Goal: Task Accomplishment & Management: Manage account settings

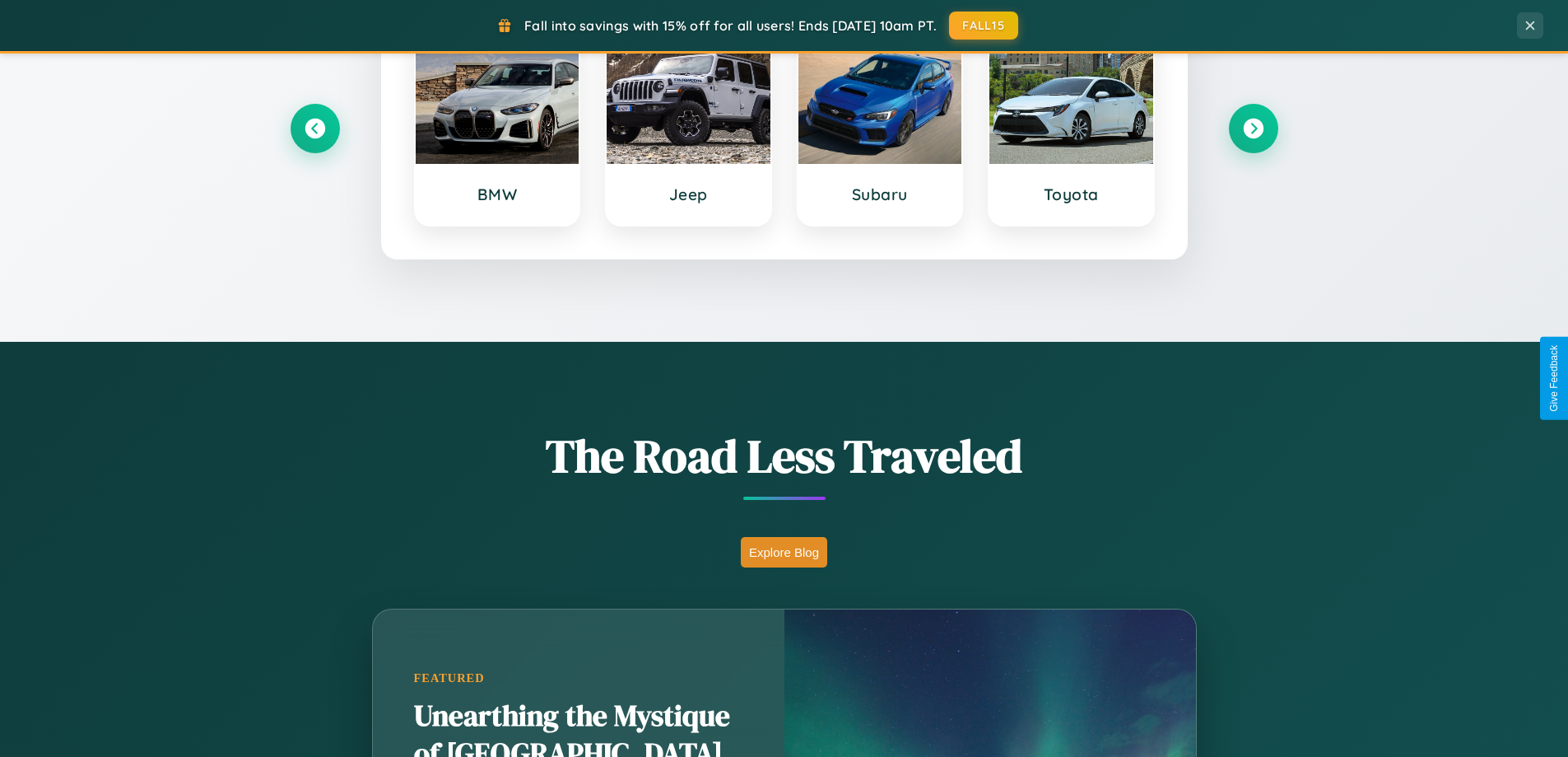
scroll to position [1133, 0]
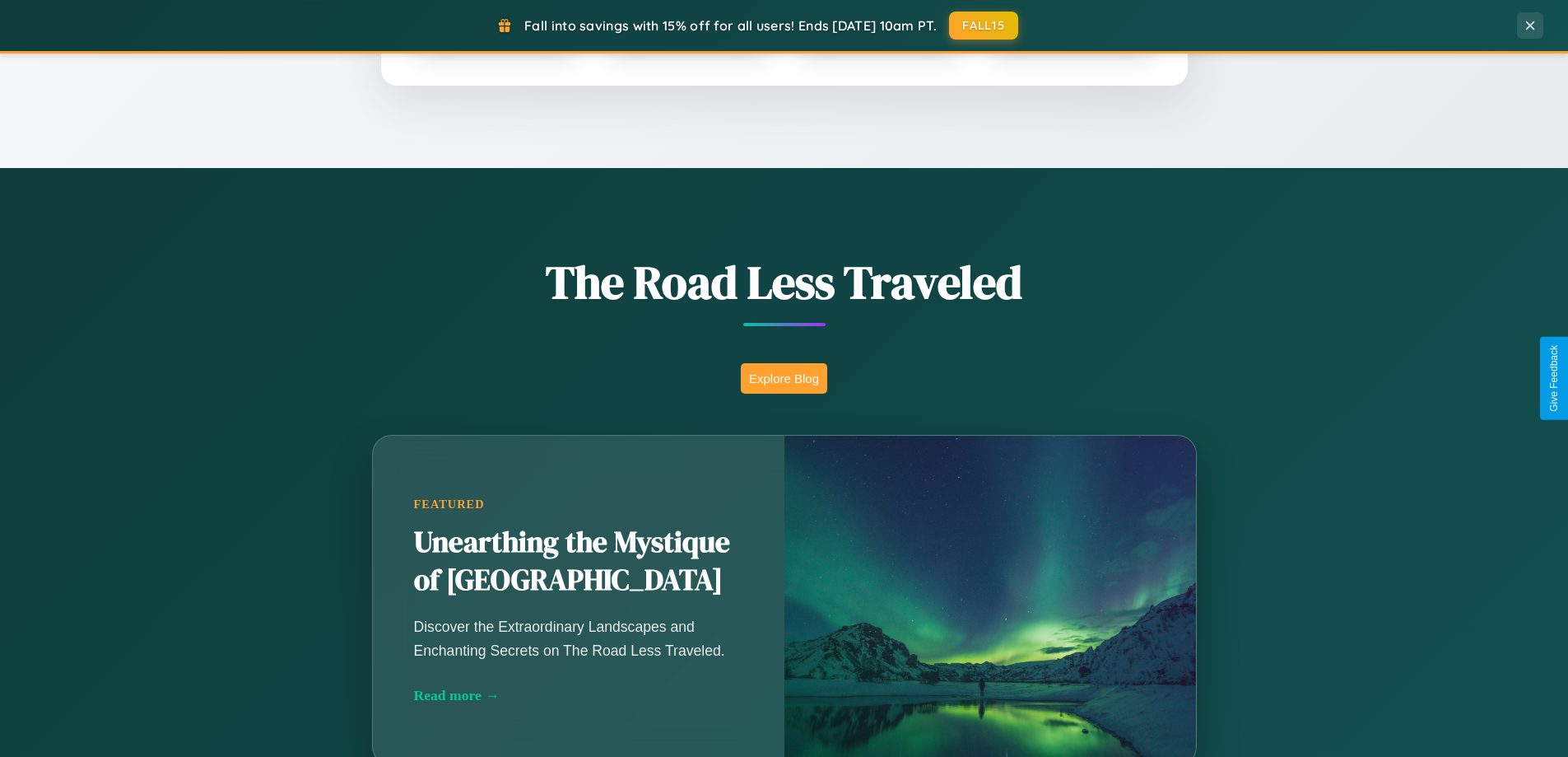
click at [784, 378] on button "Explore Blog" at bounding box center [784, 378] width 87 height 30
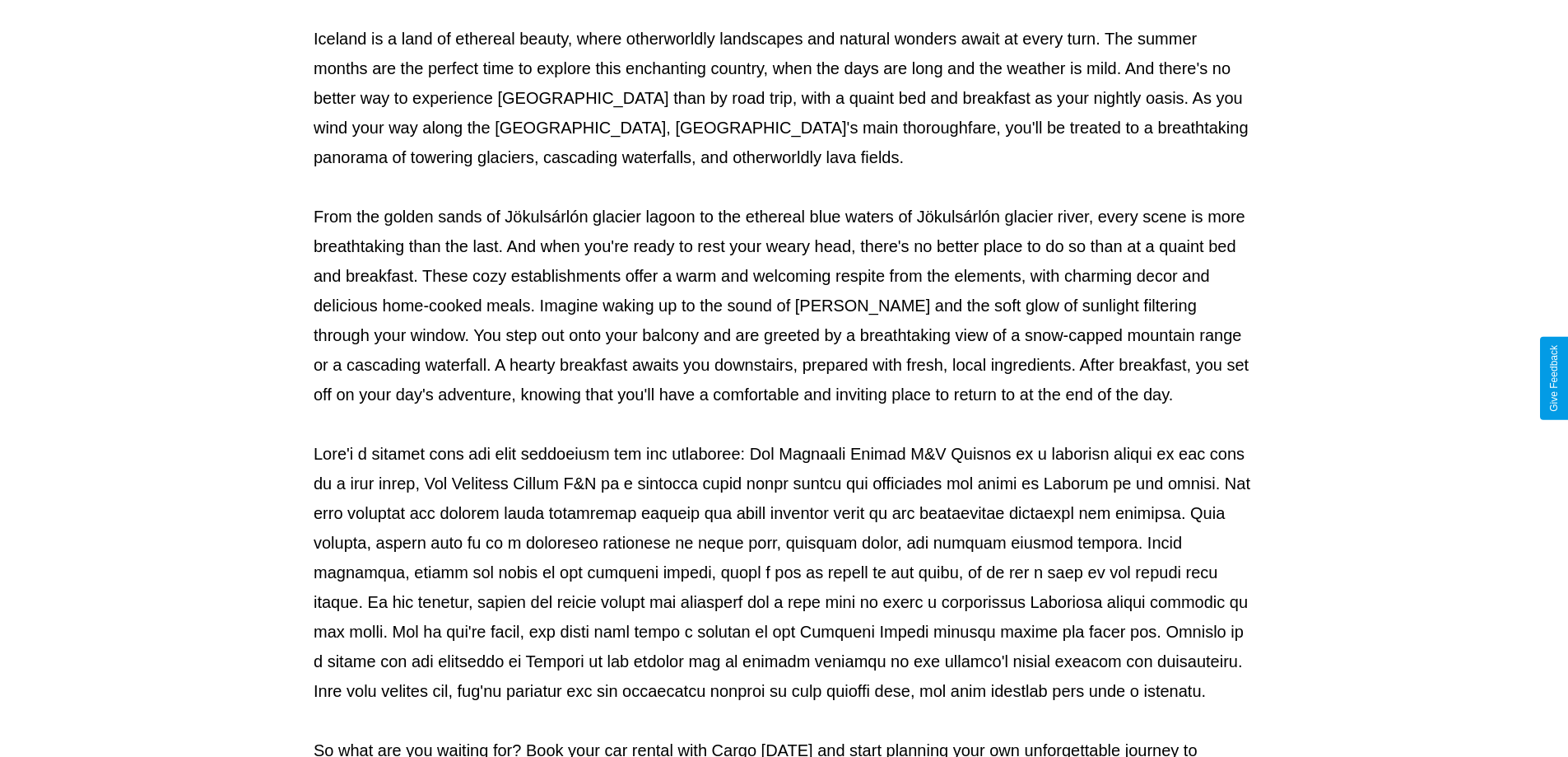
scroll to position [533, 0]
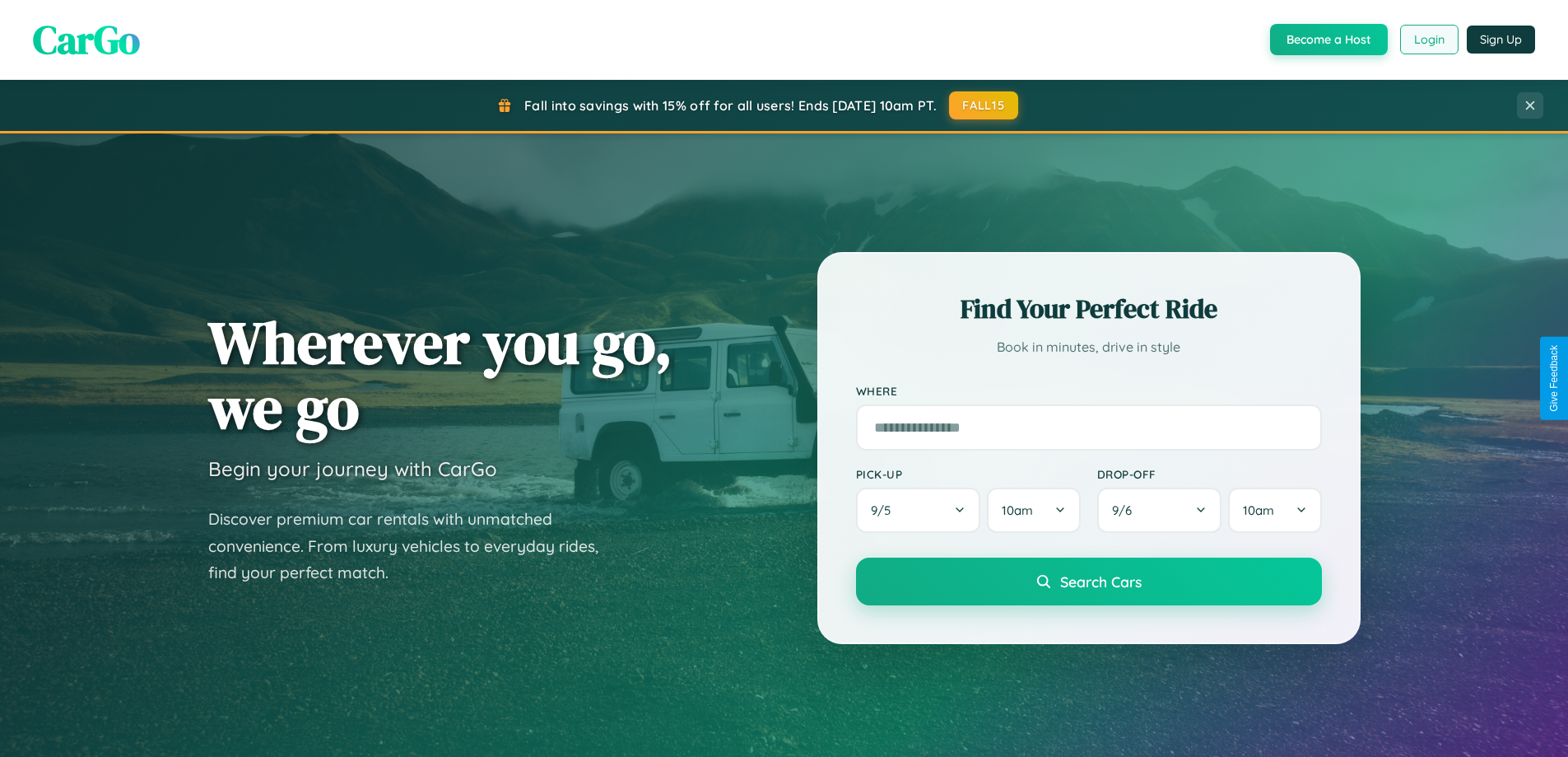
click at [1428, 40] on button "Login" at bounding box center [1429, 39] width 58 height 29
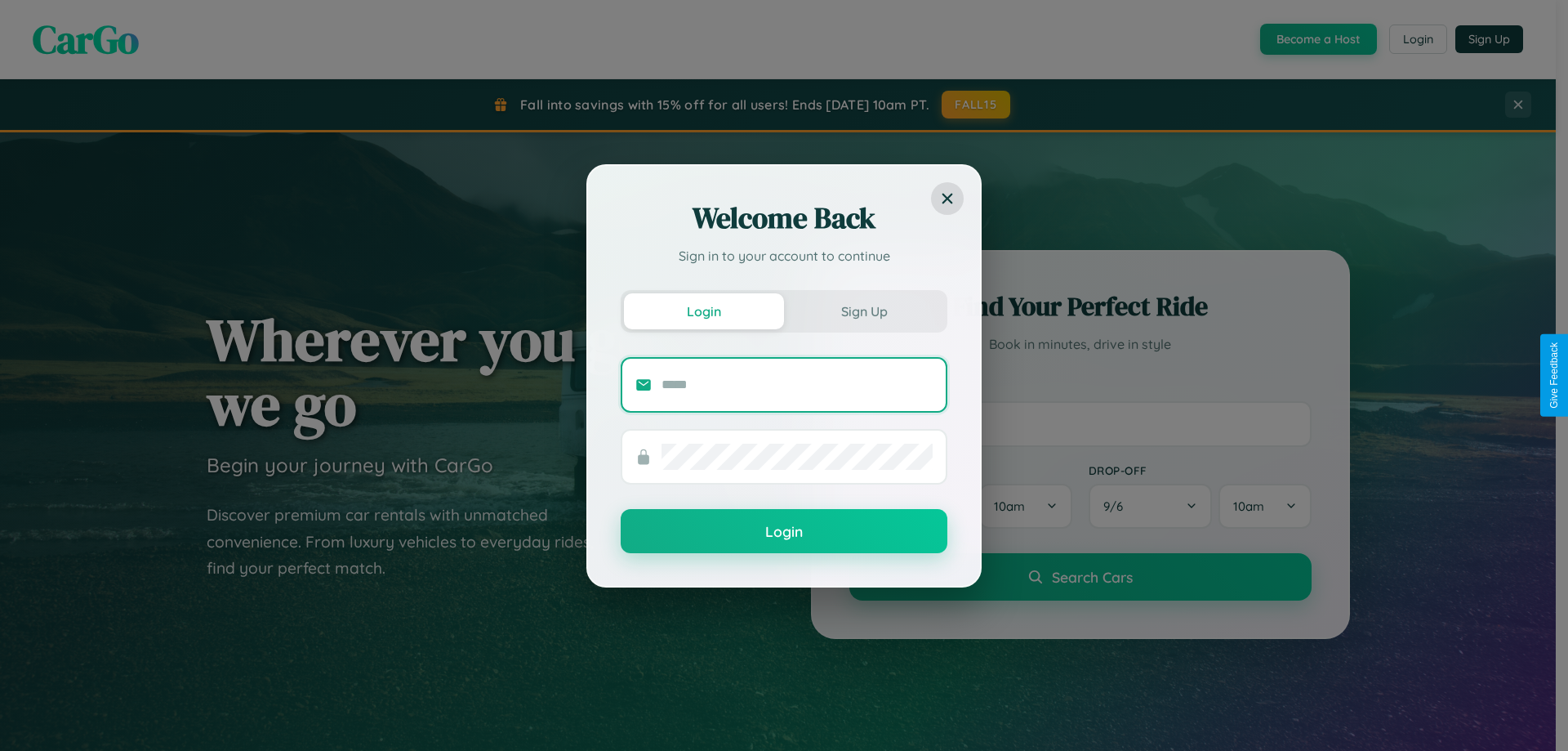
click at [797, 384] on input "text" at bounding box center [797, 384] width 271 height 26
type input "**********"
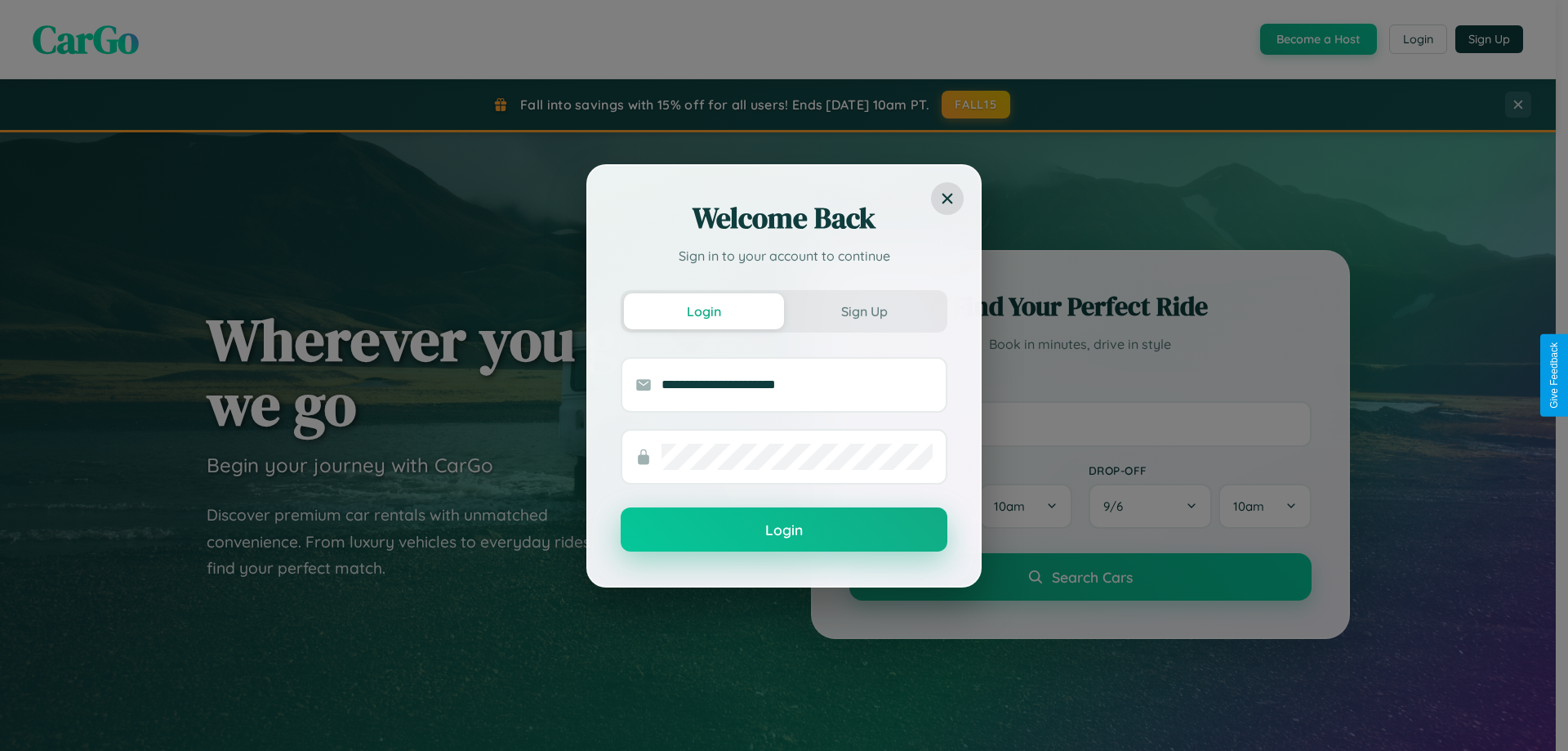
click at [784, 530] on button "Login" at bounding box center [784, 528] width 326 height 44
